Goal: Transaction & Acquisition: Book appointment/travel/reservation

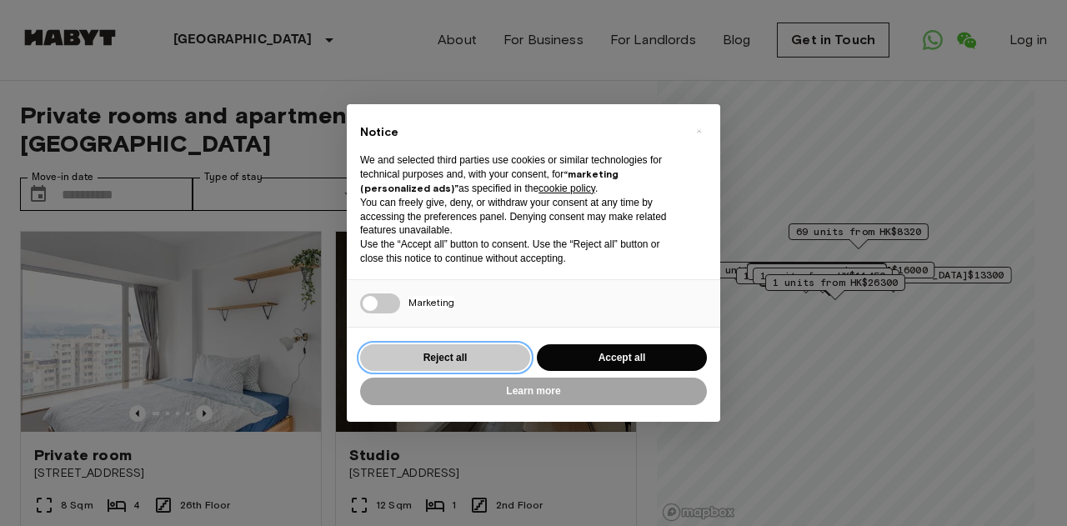
click at [460, 355] on button "Reject all" at bounding box center [445, 358] width 170 height 28
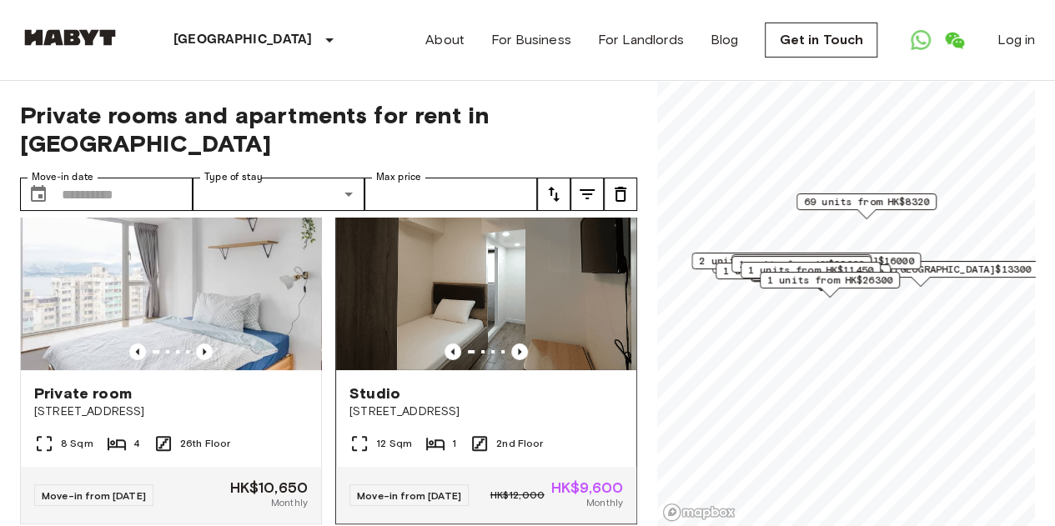
scroll to position [83, 0]
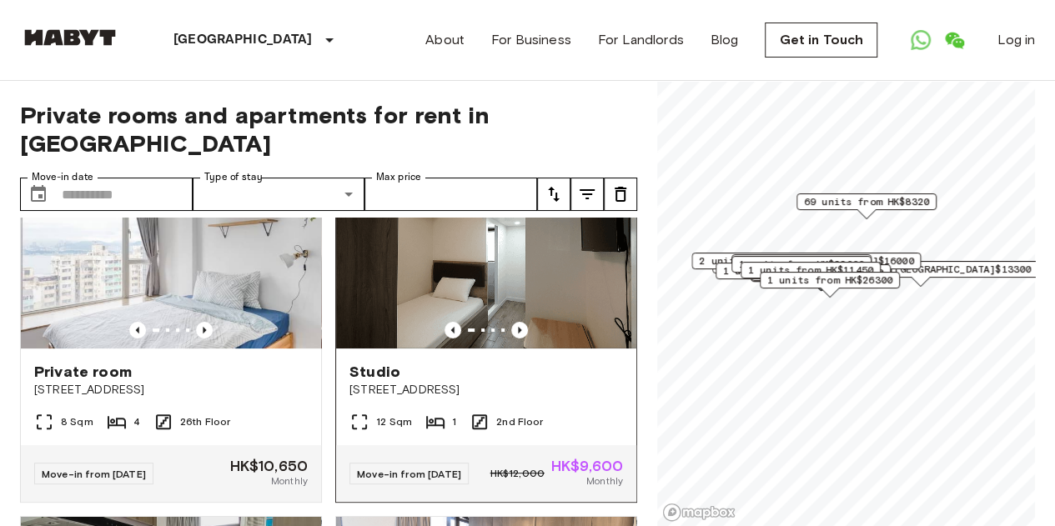
click at [537, 268] on img at bounding box center [486, 248] width 300 height 200
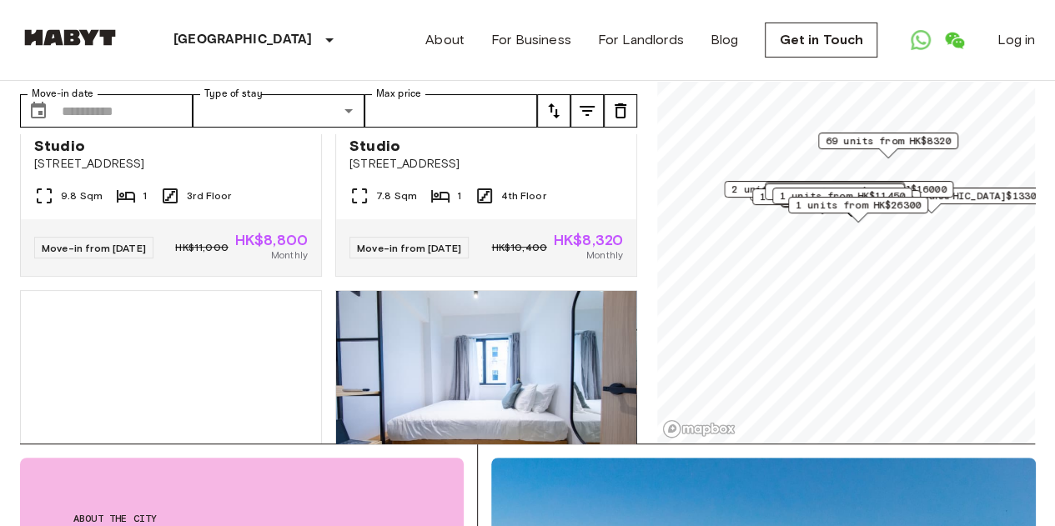
scroll to position [3084, 0]
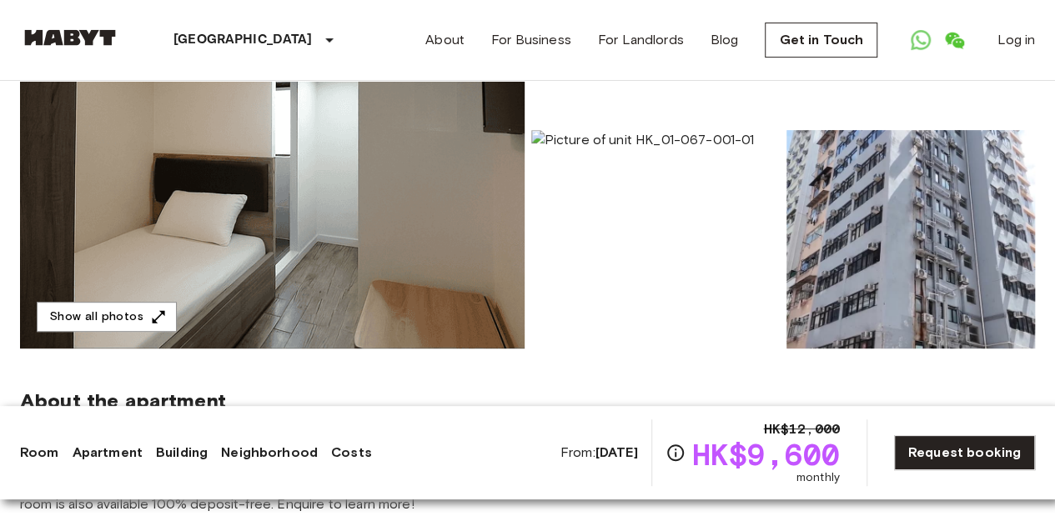
scroll to position [333, 0]
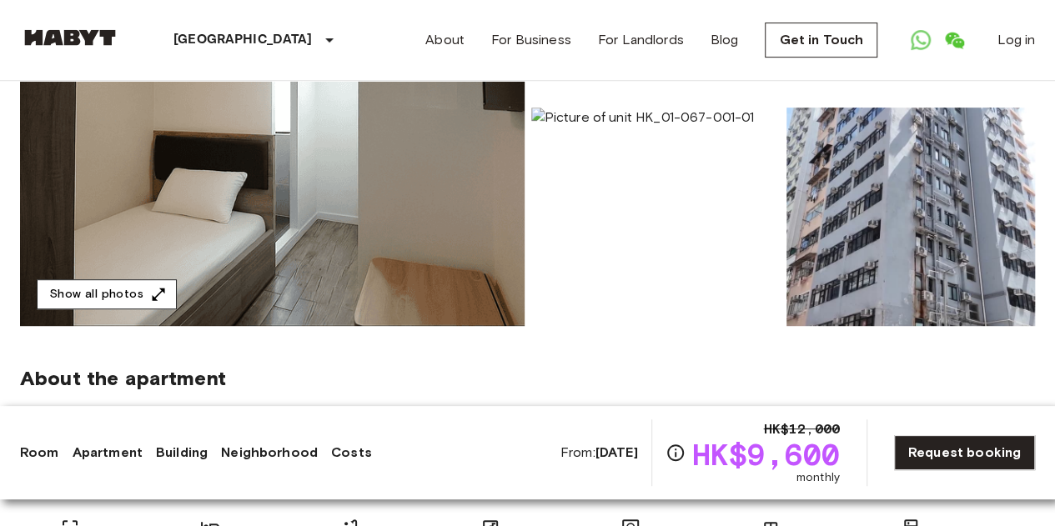
click at [155, 288] on icon "button" at bounding box center [158, 294] width 17 height 17
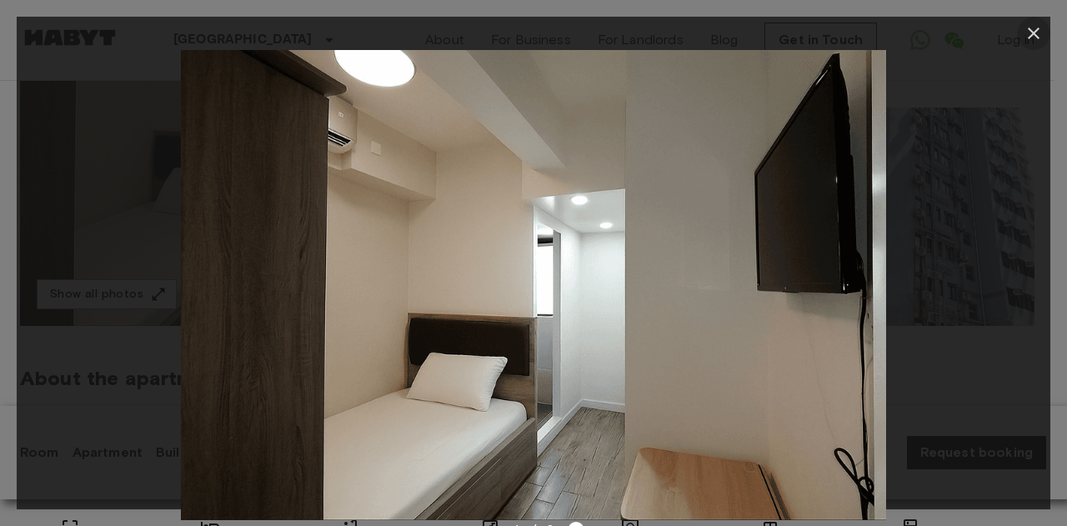
click at [1030, 29] on icon "button" at bounding box center [1034, 33] width 20 height 20
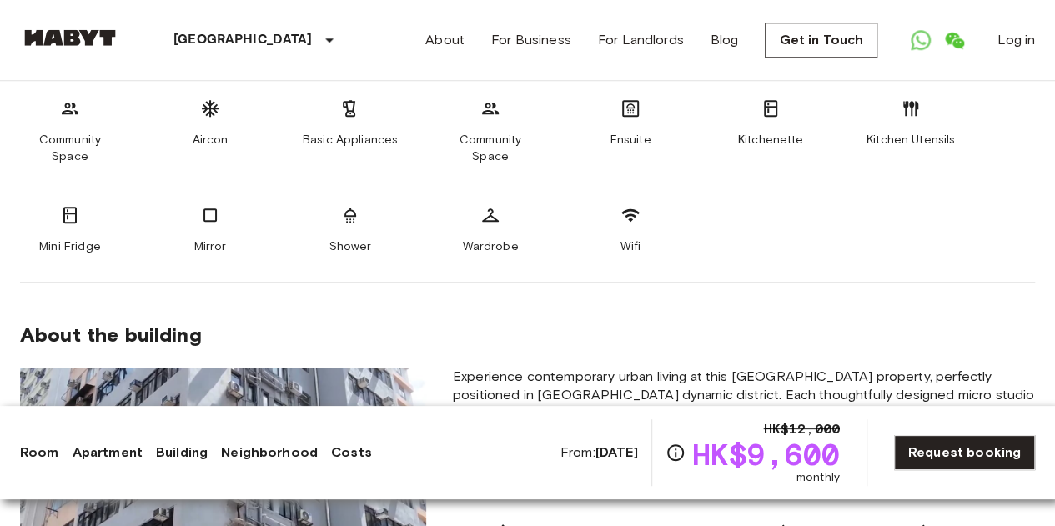
scroll to position [668, 0]
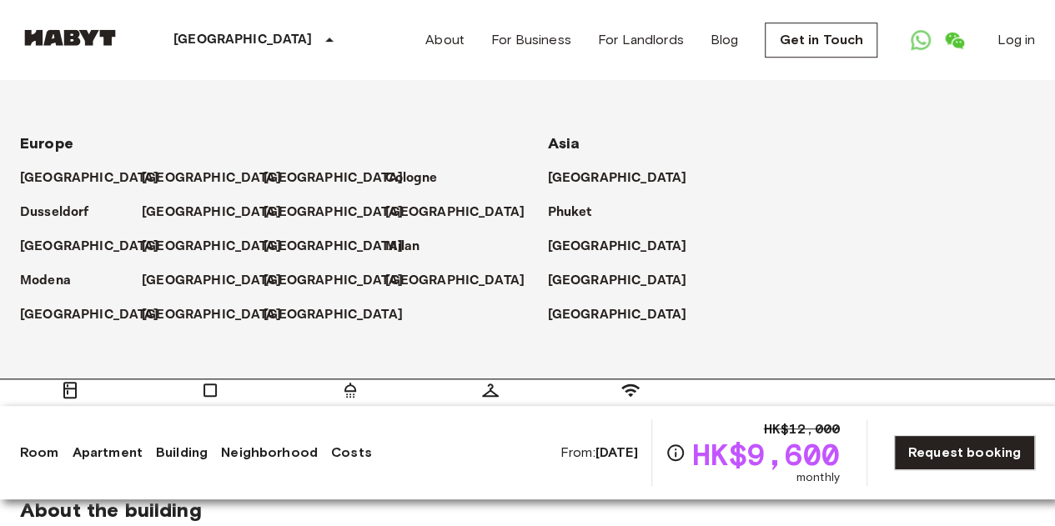
click at [223, 33] on p "[GEOGRAPHIC_DATA]" at bounding box center [242, 40] width 139 height 20
click at [336, 55] on div "Hong Kong Europe Amsterdam Berlin Brussels Cologne Dusseldorf Frankfurt Graz Ha…" at bounding box center [527, 40] width 1015 height 80
click at [217, 53] on div "[GEOGRAPHIC_DATA]" at bounding box center [256, 40] width 273 height 80
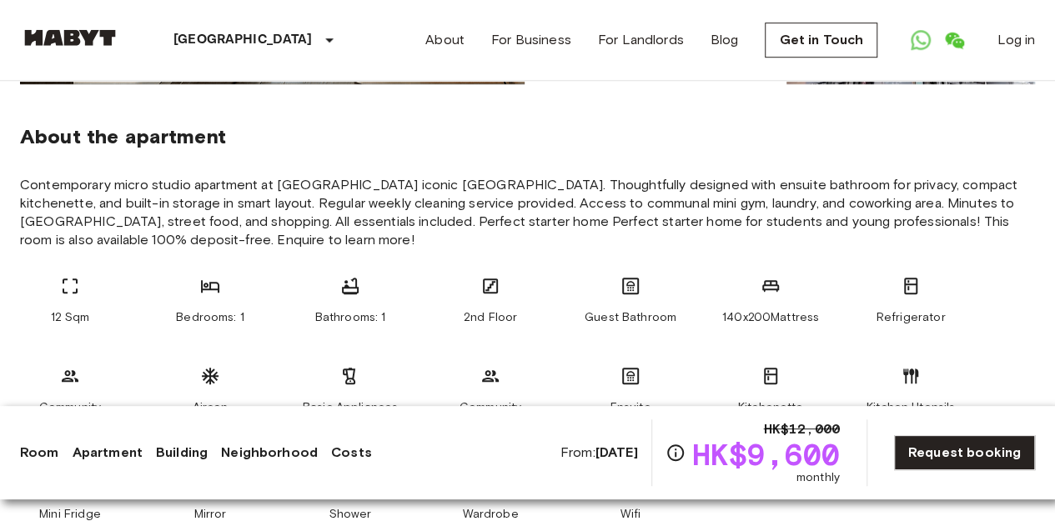
scroll to position [251, 0]
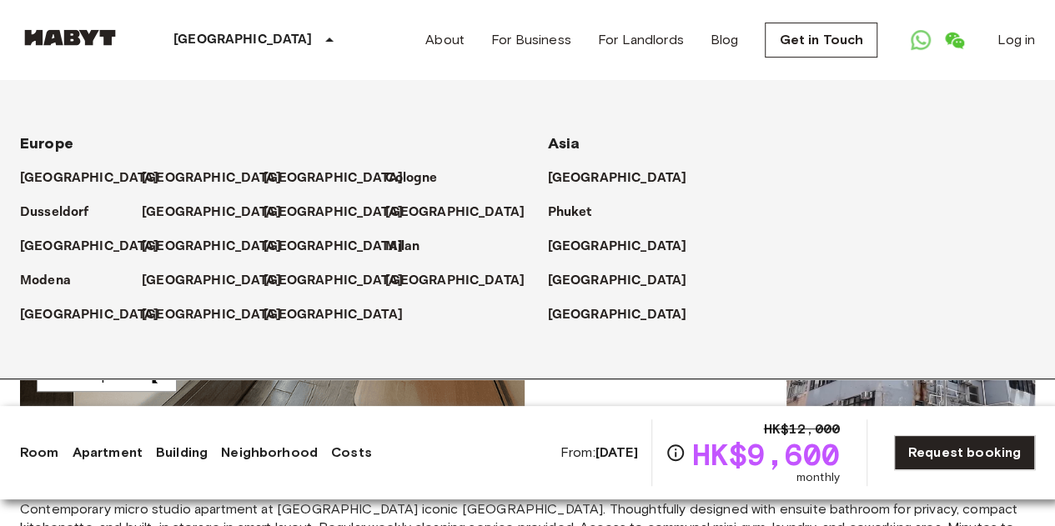
click at [319, 39] on icon at bounding box center [329, 40] width 20 height 20
click at [186, 39] on p "[GEOGRAPHIC_DATA]" at bounding box center [242, 40] width 139 height 20
